Goal: Task Accomplishment & Management: Manage account settings

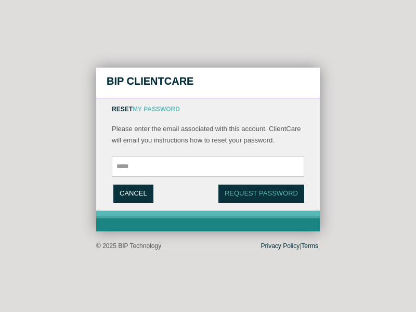
click at [133, 193] on link "Cancel" at bounding box center [133, 194] width 40 height 18
